Goal: Information Seeking & Learning: Learn about a topic

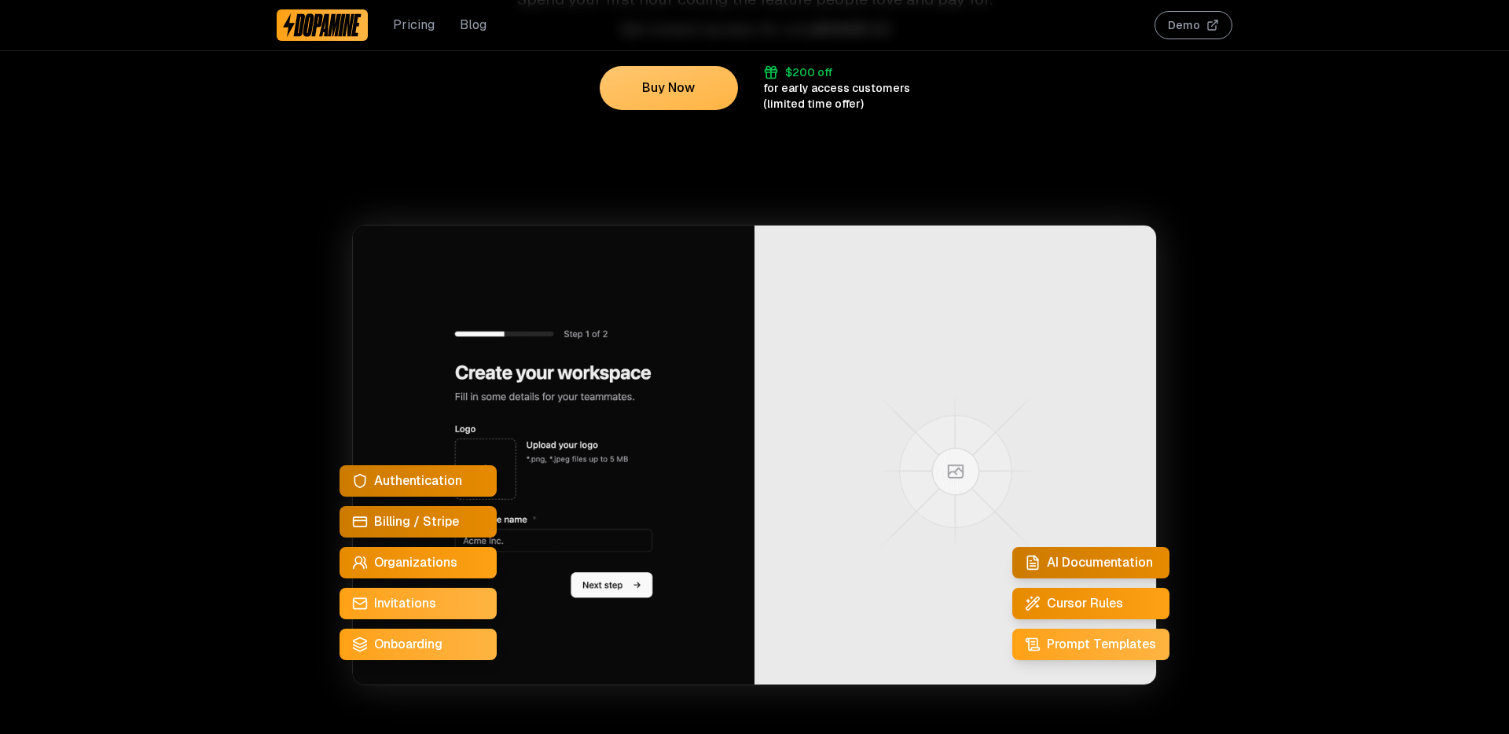
scroll to position [382, 0]
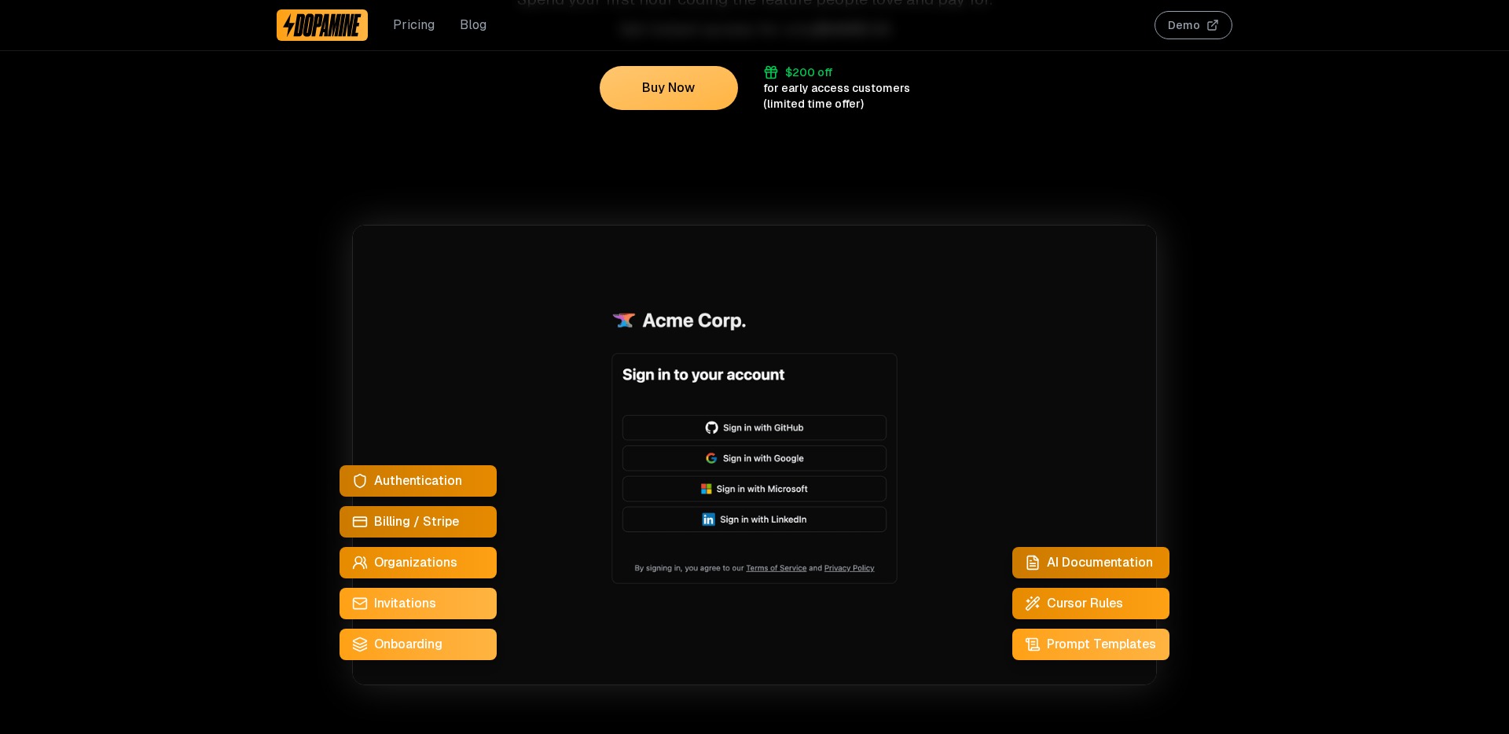
click at [441, 476] on span "Authentication" at bounding box center [418, 481] width 88 height 19
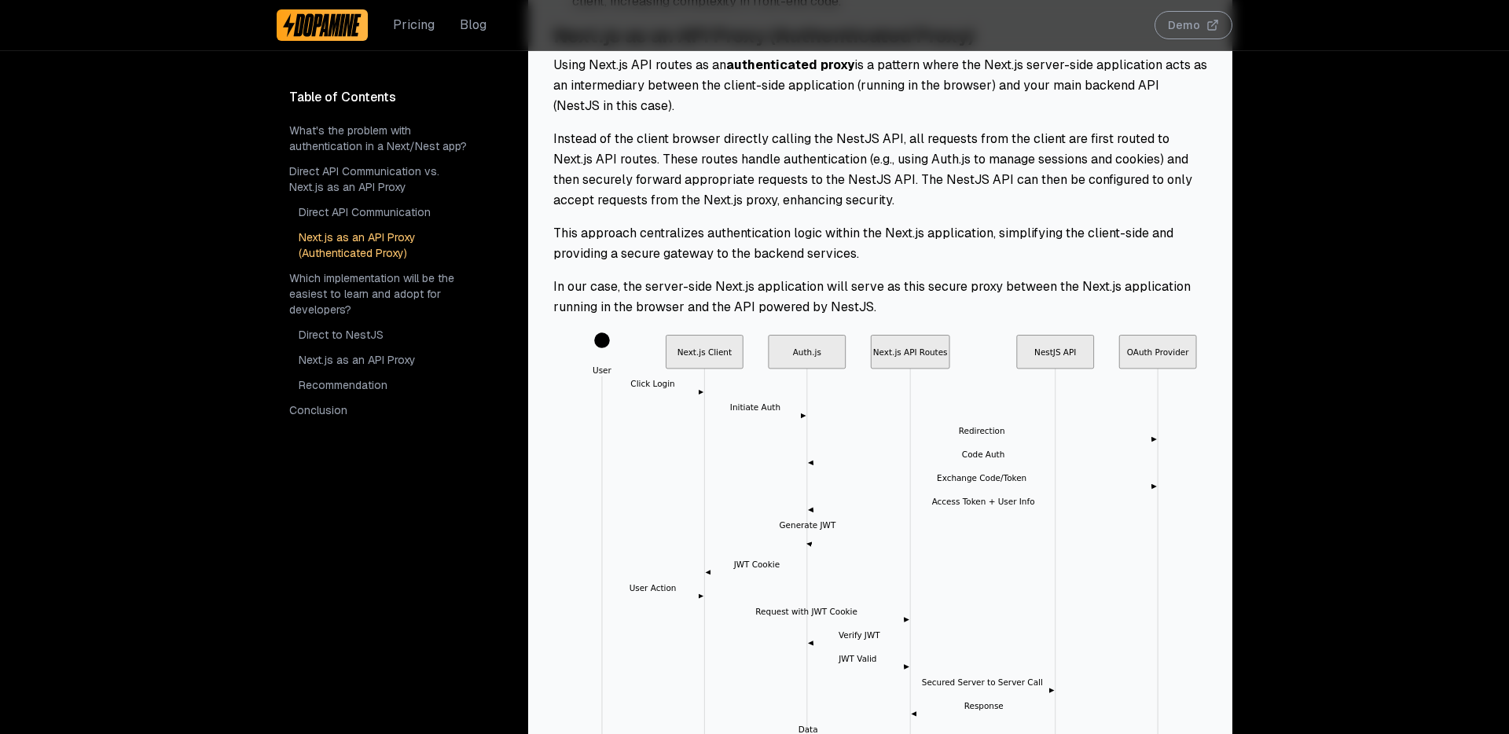
scroll to position [2215, 0]
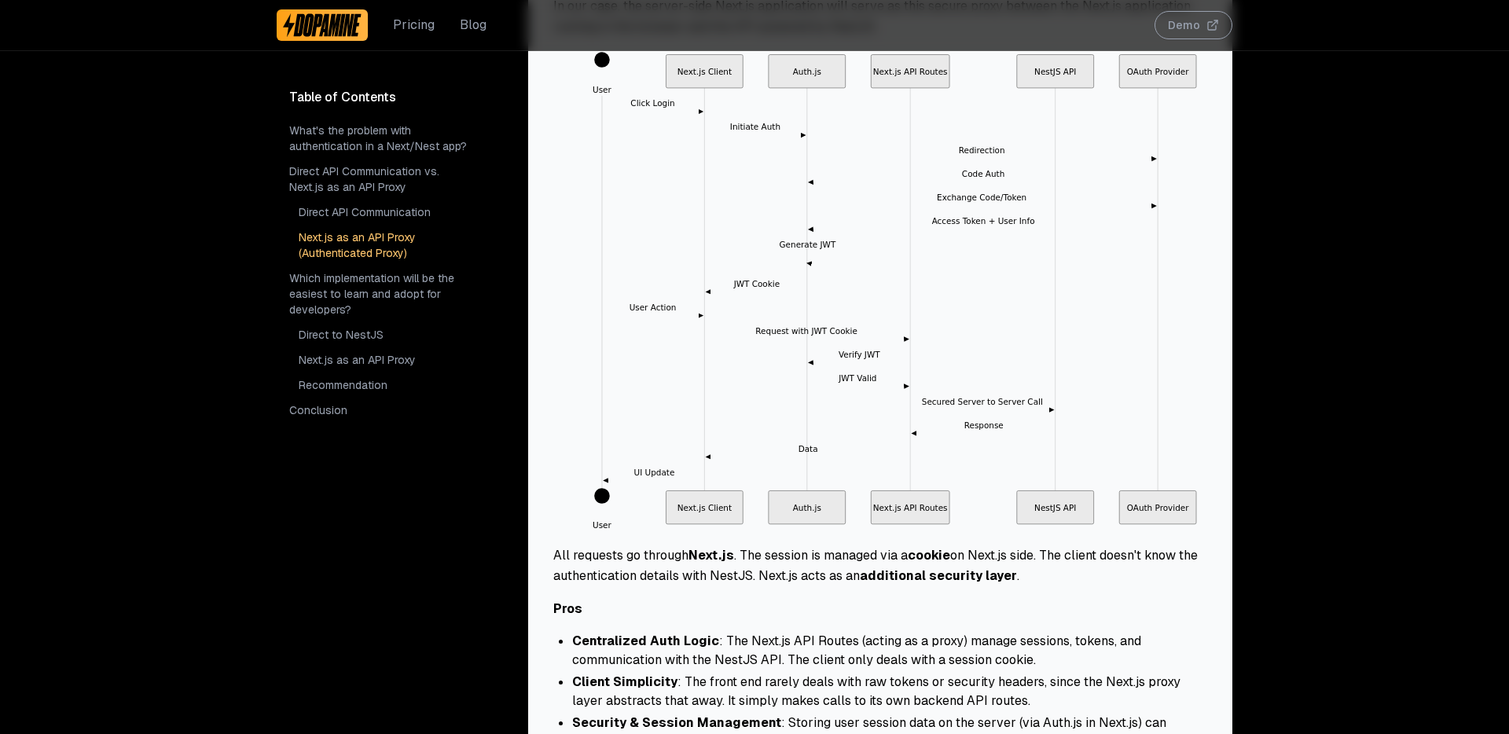
click at [419, 23] on link "Pricing" at bounding box center [414, 25] width 42 height 19
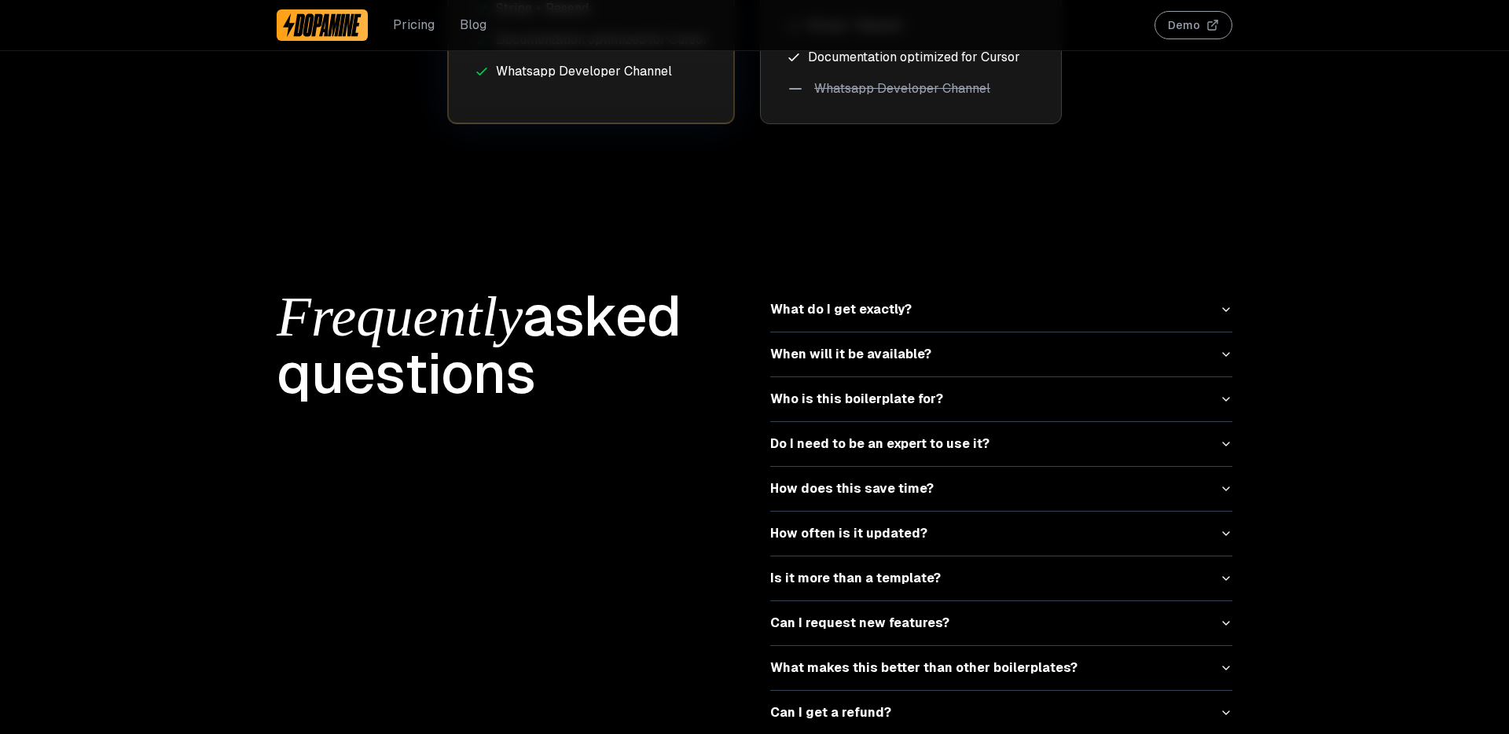
scroll to position [4932, 0]
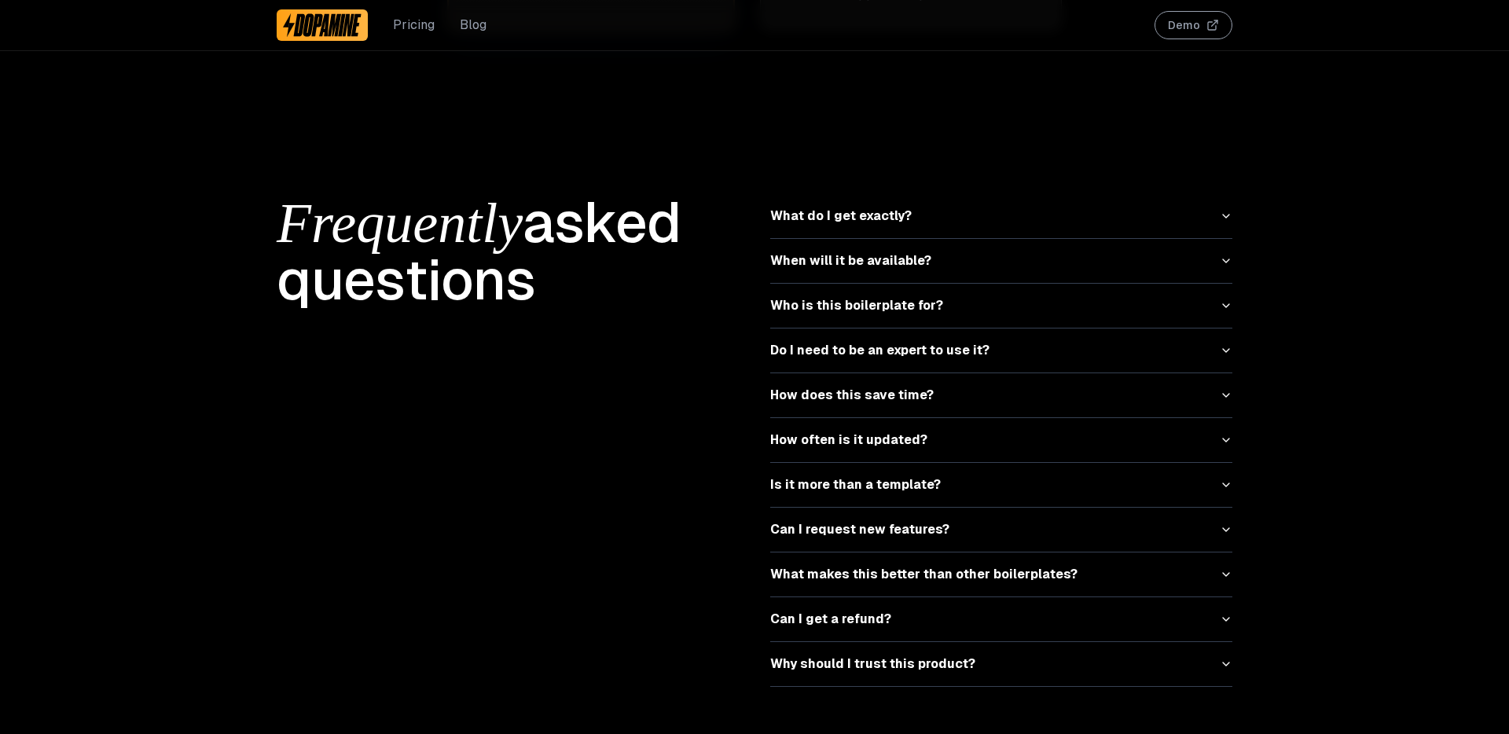
click at [856, 196] on button "What do I get exactly?" at bounding box center [1001, 216] width 462 height 44
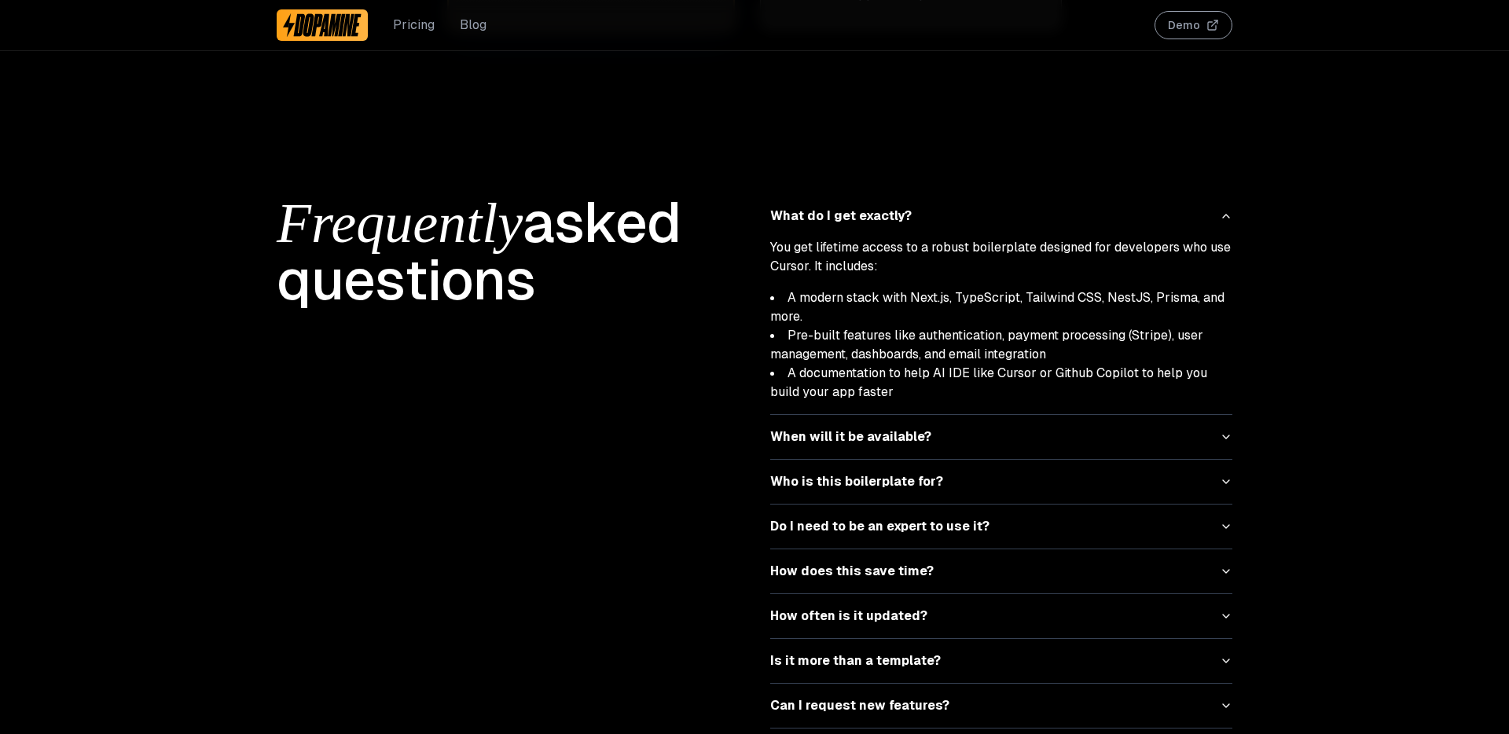
click at [856, 196] on button "What do I get exactly?" at bounding box center [1001, 216] width 462 height 44
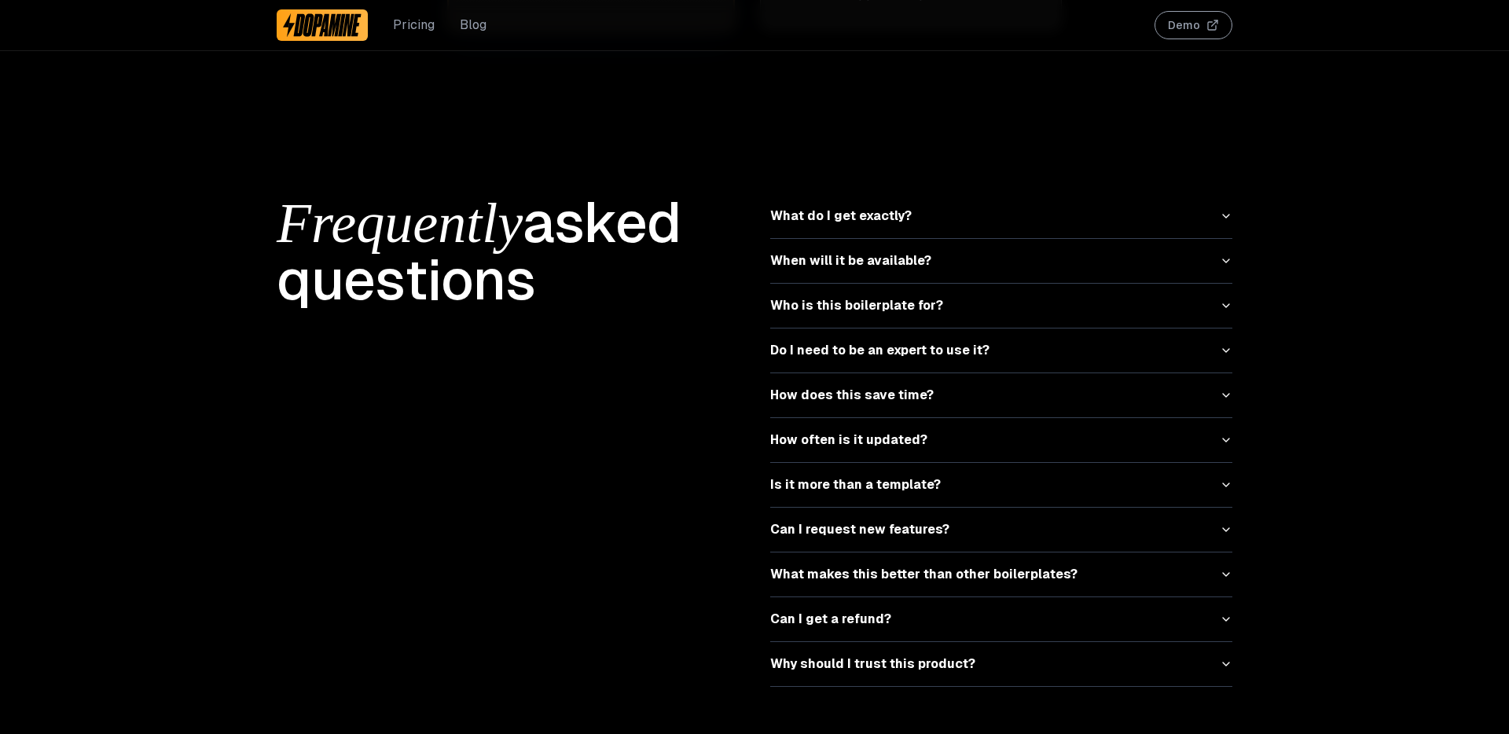
click at [856, 196] on button "What do I get exactly?" at bounding box center [1001, 216] width 462 height 44
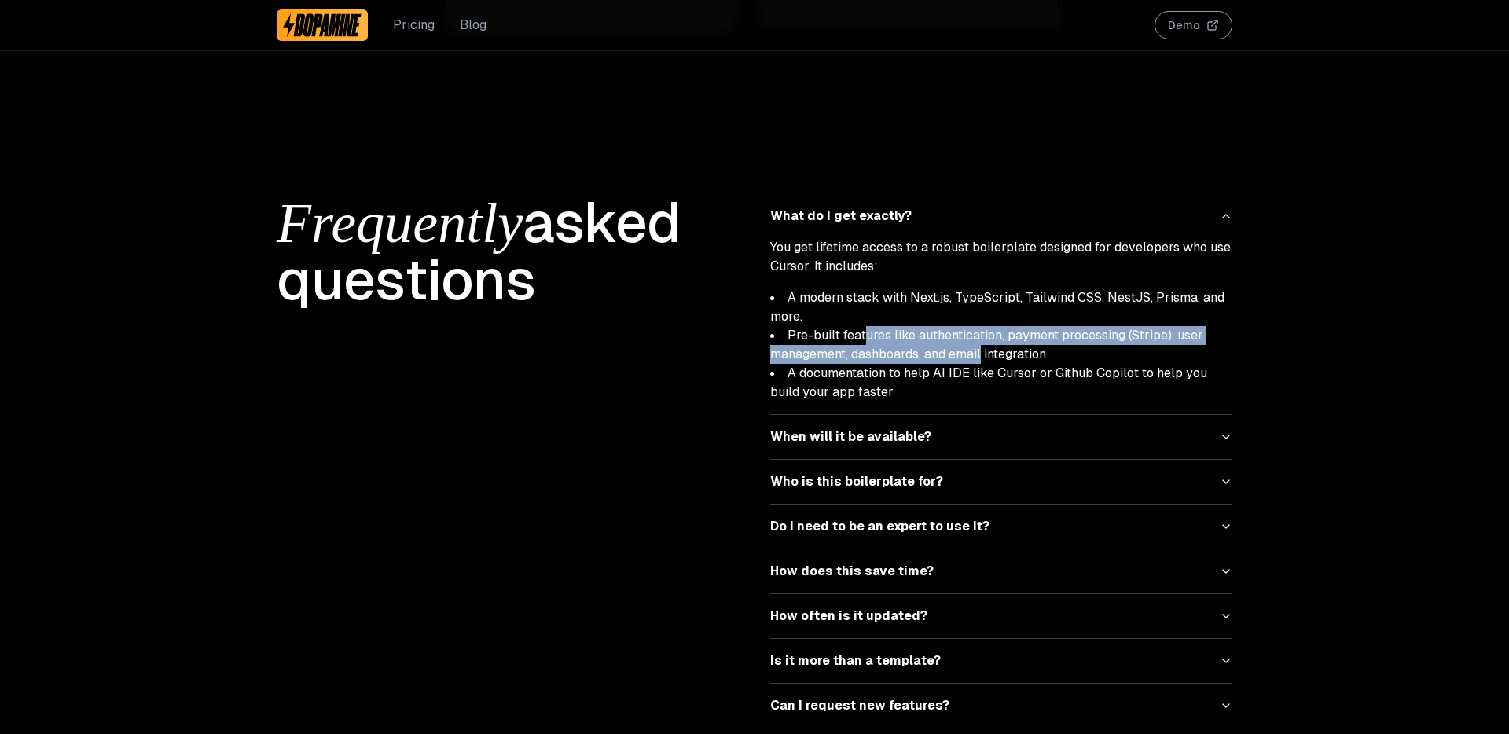
drag, startPoint x: 863, startPoint y: 321, endPoint x: 978, endPoint y: 331, distance: 115.2
click at [979, 331] on li "Pre-built features like authentication, payment processing (Stripe), user manag…" at bounding box center [1001, 345] width 462 height 38
click at [978, 331] on li "Pre-built features like authentication, payment processing (Stripe), user manag…" at bounding box center [1001, 345] width 462 height 38
drag, startPoint x: 793, startPoint y: 318, endPoint x: 1045, endPoint y: 339, distance: 253.1
click at [1045, 339] on li "Pre-built features like authentication, payment processing (Stripe), user manag…" at bounding box center [1001, 345] width 462 height 38
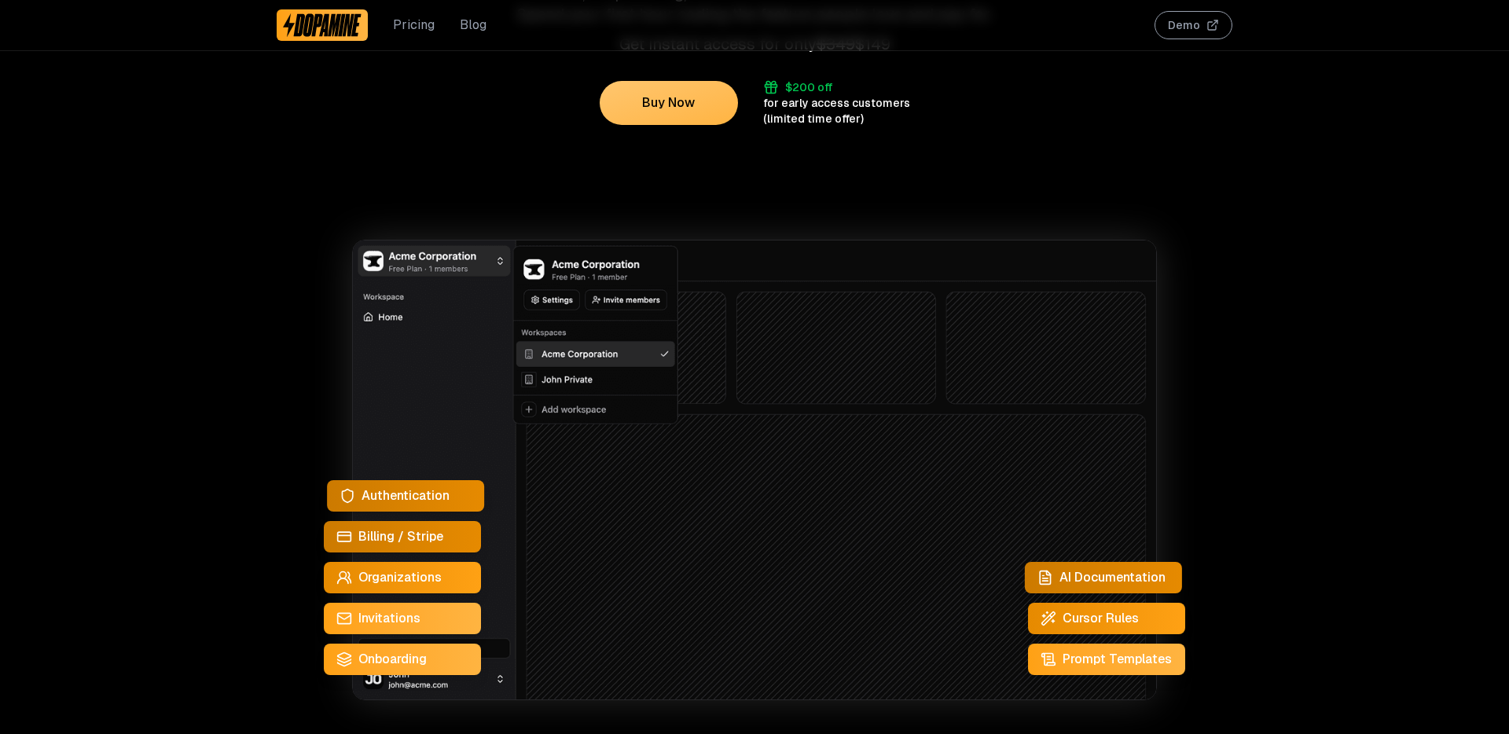
scroll to position [0, 0]
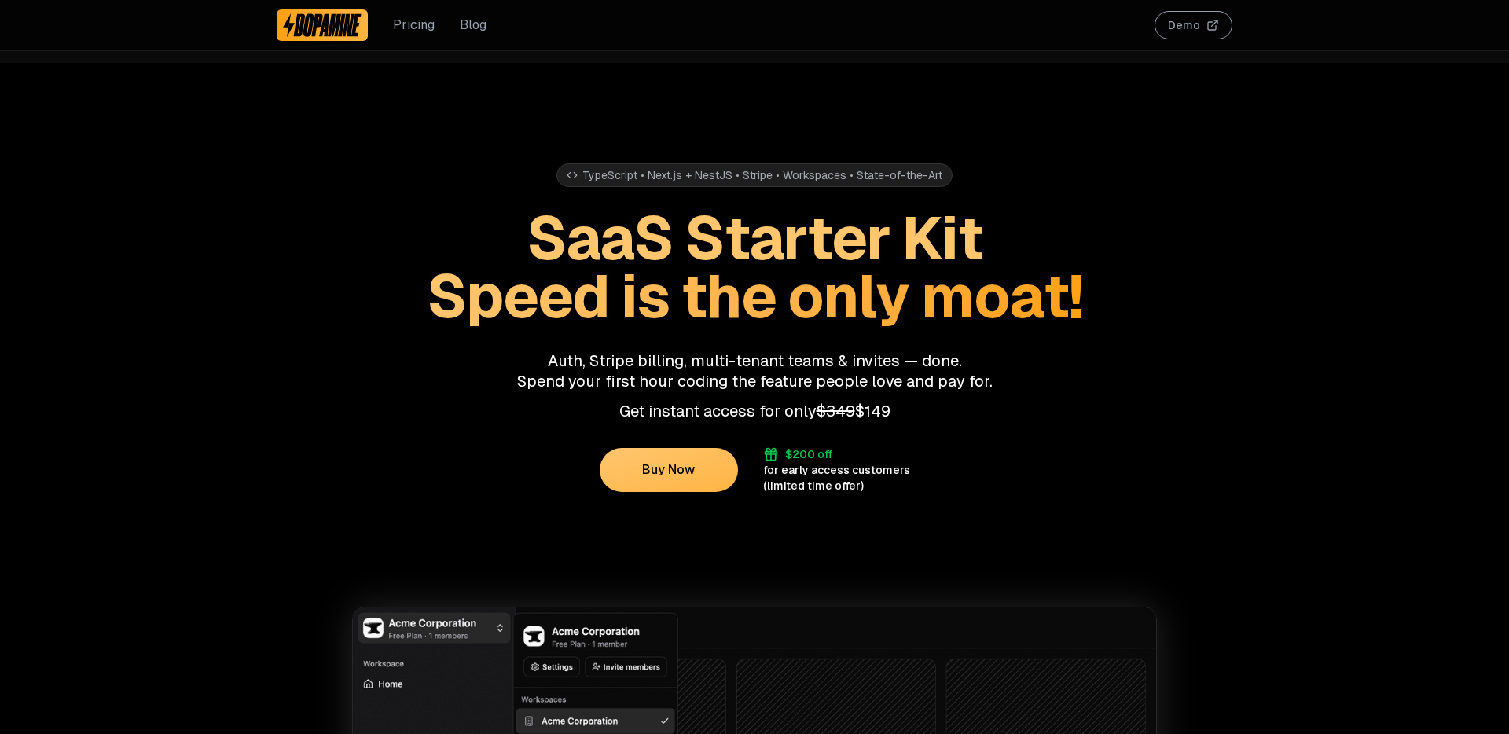
click at [409, 31] on link "Pricing" at bounding box center [414, 25] width 42 height 19
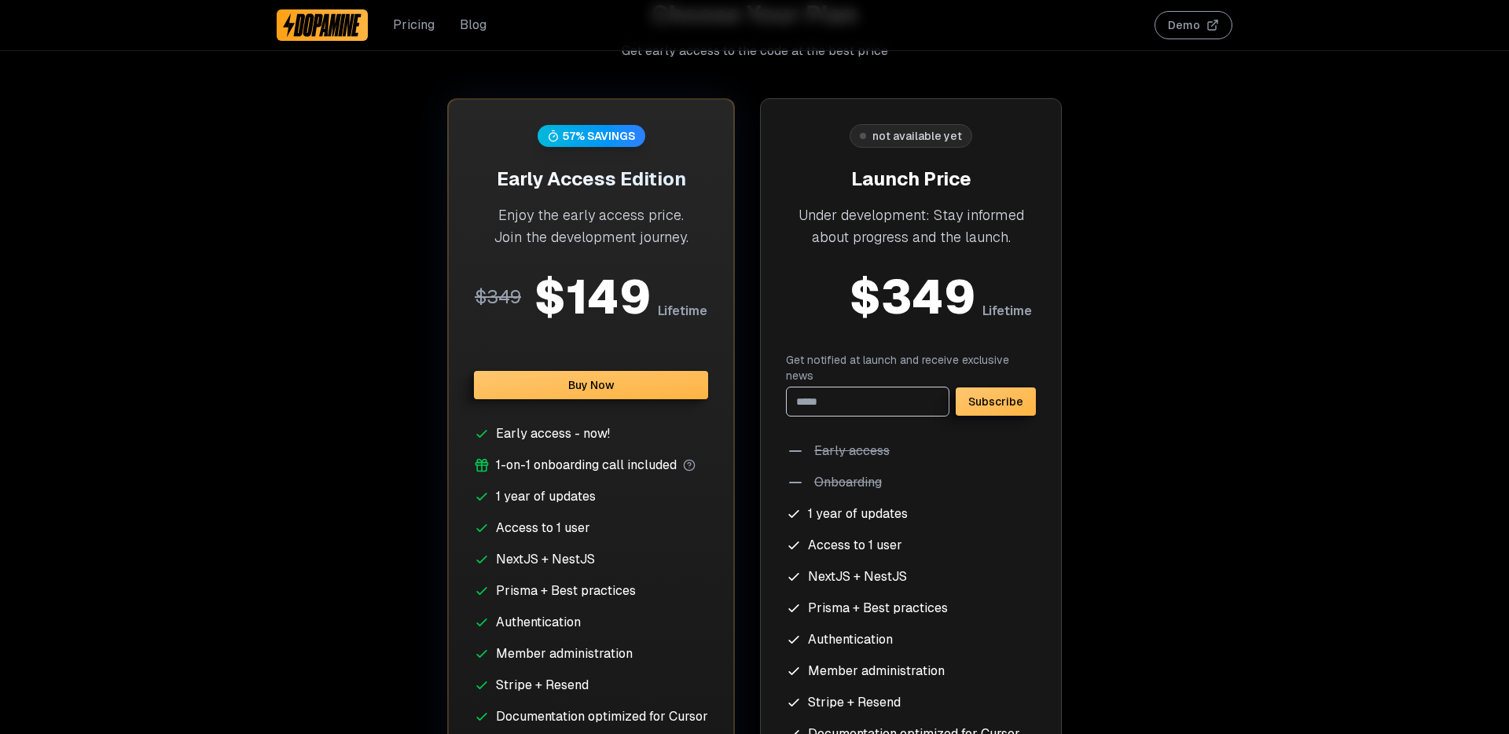
scroll to position [4086, 0]
click at [466, 35] on div "Pricing Blog" at bounding box center [382, 25] width 210 height 50
click at [477, 32] on link "Blog" at bounding box center [473, 25] width 27 height 19
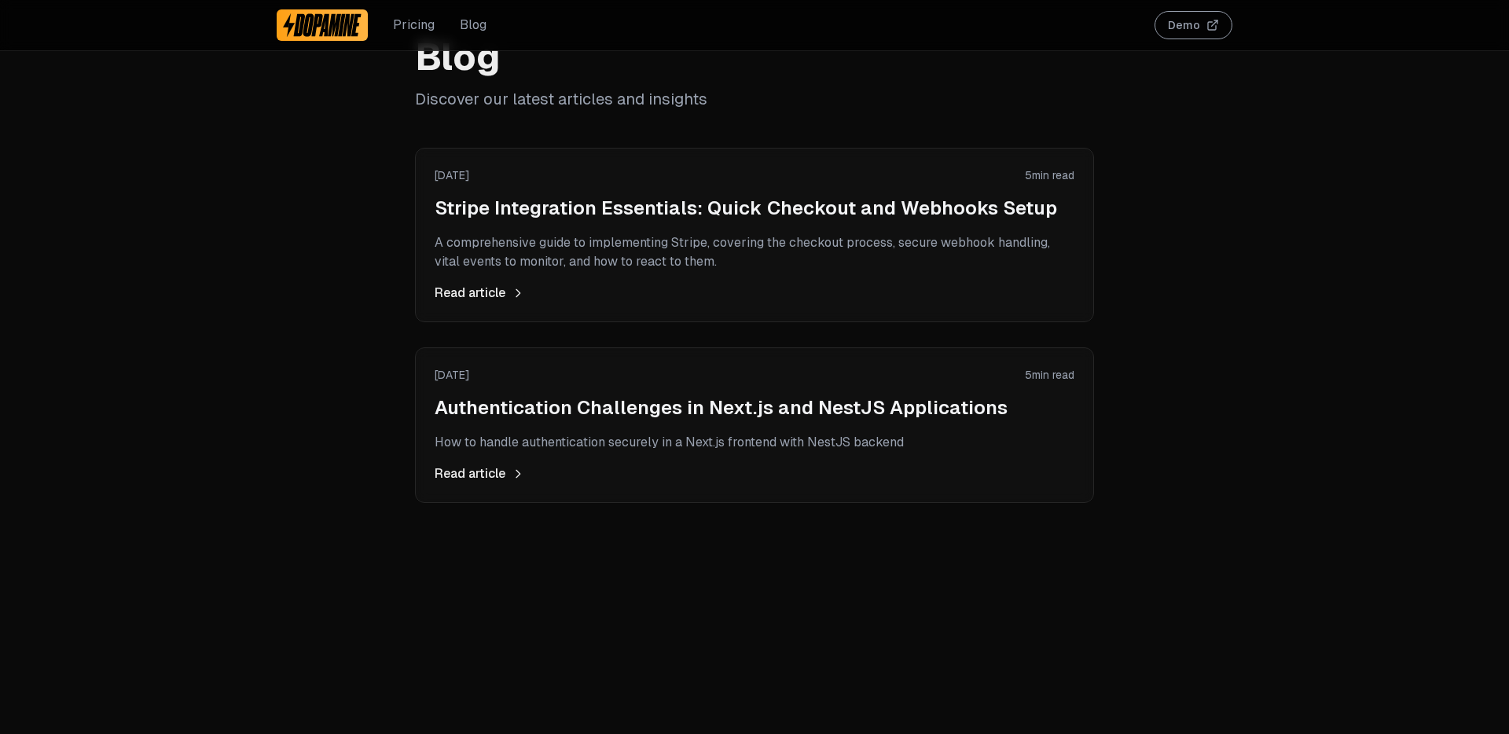
scroll to position [63, 0]
